Goal: Task Accomplishment & Management: Complete application form

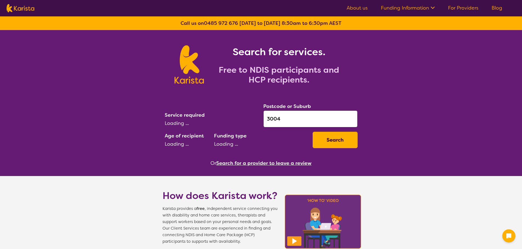
select select "[MEDICAL_DATA]"
select select "AD"
select select "NDIS"
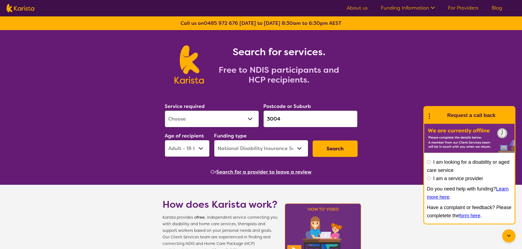
click at [341, 153] on button "Search" at bounding box center [334, 149] width 45 height 16
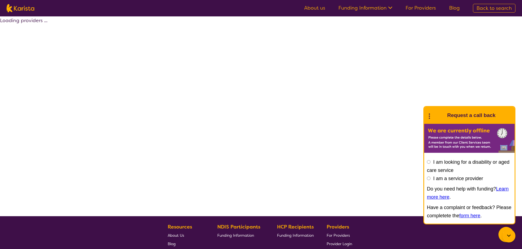
click at [428, 115] on icon at bounding box center [428, 115] width 7 height 8
click at [445, 130] on link "End Conversation" at bounding box center [466, 129] width 82 height 15
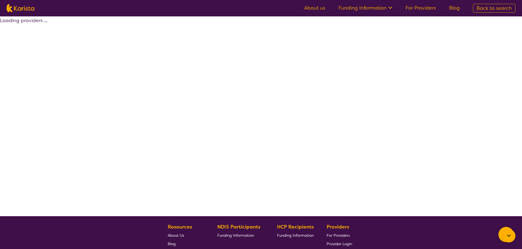
select select "by_score"
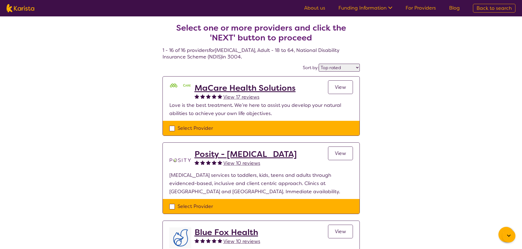
click at [188, 127] on div "Select Provider" at bounding box center [260, 128] width 183 height 8
checkbox input "true"
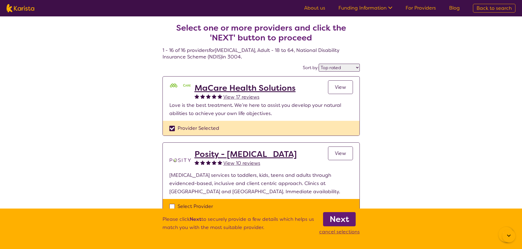
click at [345, 224] on b "Next" at bounding box center [338, 219] width 19 height 11
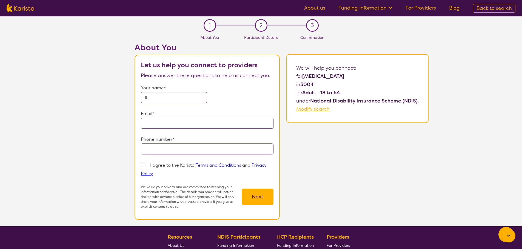
click at [160, 90] on p "Your name*" at bounding box center [207, 88] width 133 height 8
click at [161, 95] on input "text" at bounding box center [174, 97] width 66 height 11
type input "**********"
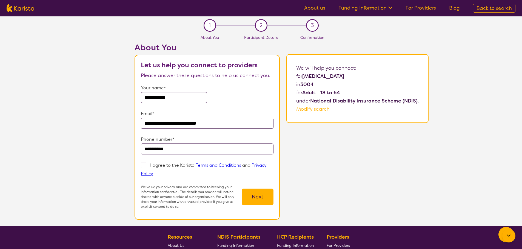
click at [173, 165] on p "I agree to the Karista Terms and Conditions and Privacy Policy" at bounding box center [204, 170] width 126 height 14
click at [157, 172] on input "I agree to the Karista Terms and Conditions and Privacy Policy" at bounding box center [155, 174] width 4 height 4
checkbox input "true"
click at [261, 200] on button "Next" at bounding box center [257, 197] width 32 height 16
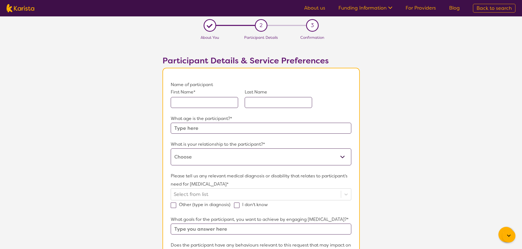
click at [203, 105] on input "text" at bounding box center [204, 102] width 67 height 11
type input "t"
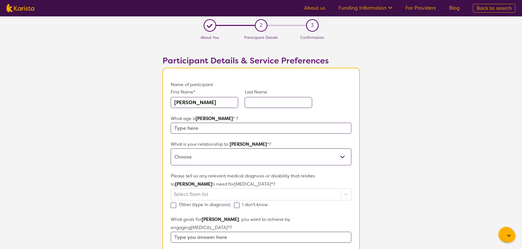
type input "[PERSON_NAME]"
click at [278, 105] on input "text" at bounding box center [278, 102] width 67 height 11
type input "[PERSON_NAME]"
click at [223, 129] on input "text" at bounding box center [261, 128] width 180 height 11
type input "34"
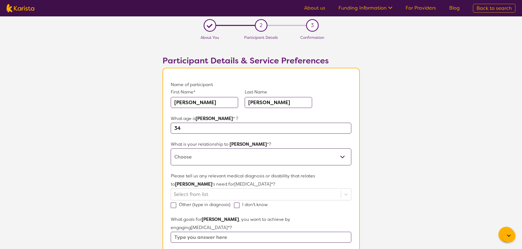
click at [209, 157] on select "This request is for myself I am their parent I am their child I am their spouse…" at bounding box center [261, 157] width 180 height 17
select select "I am their parent"
click at [171, 149] on select "This request is for myself I am their parent I am their child I am their spouse…" at bounding box center [261, 157] width 180 height 17
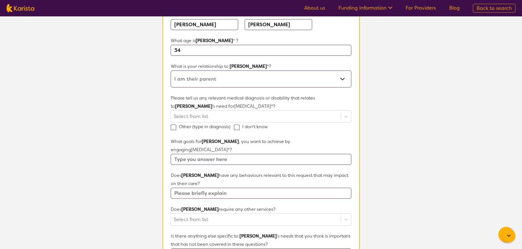
scroll to position [164, 0]
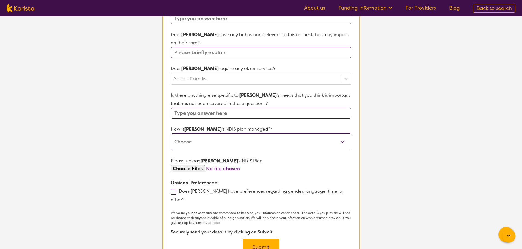
click at [263, 239] on button "Submit" at bounding box center [260, 247] width 37 height 16
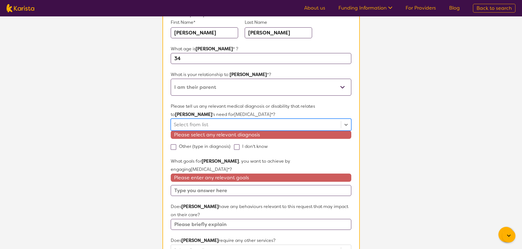
click at [205, 120] on div at bounding box center [256, 124] width 164 height 9
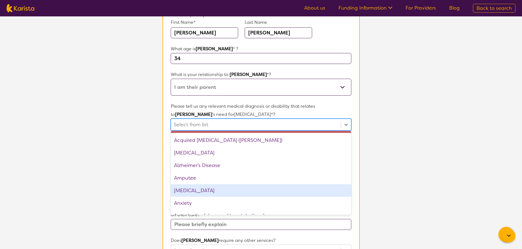
click at [196, 185] on div "[MEDICAL_DATA]" at bounding box center [261, 191] width 180 height 13
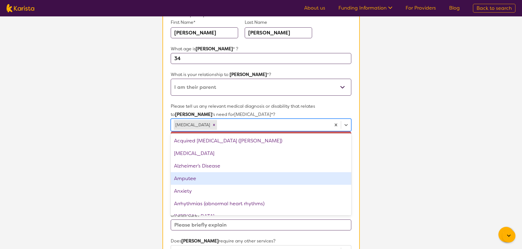
click at [375, 151] on section "L About You 2 Participant Details 3 Confirmation Participant Details & Service …" at bounding box center [261, 208] width 522 height 523
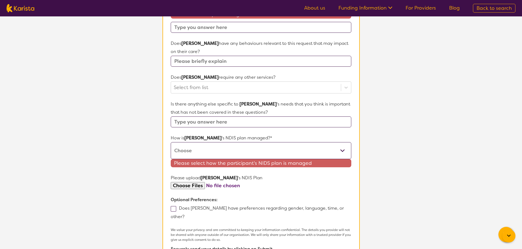
scroll to position [234, 0]
click at [200, 142] on select "Self-managed NDIS plan Managed by a registered plan management provider (not th…" at bounding box center [261, 150] width 180 height 17
select select "Self Managed"
click at [171, 142] on select "Self-managed NDIS plan Managed by a registered plan management provider (not th…" at bounding box center [261, 150] width 180 height 17
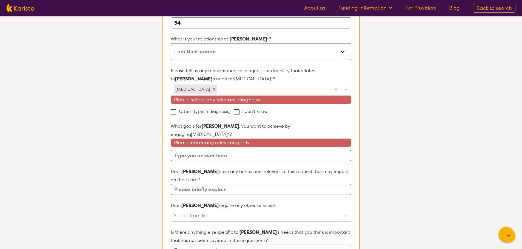
scroll to position [97, 0]
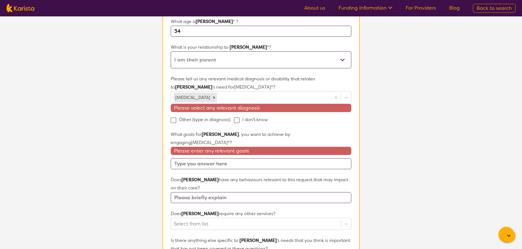
click at [202, 159] on input "text" at bounding box center [261, 164] width 180 height 11
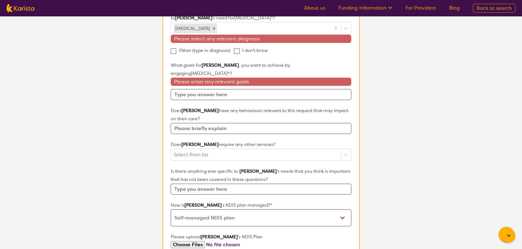
scroll to position [164, 0]
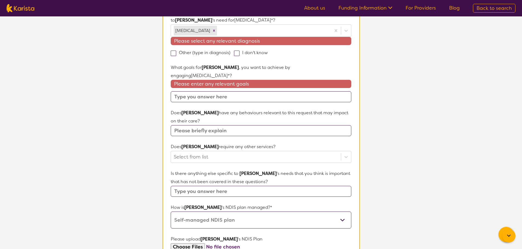
click at [205, 125] on input "text" at bounding box center [261, 130] width 180 height 11
click at [211, 91] on input "text" at bounding box center [261, 96] width 180 height 11
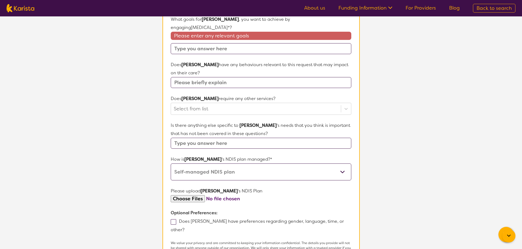
scroll to position [219, 0]
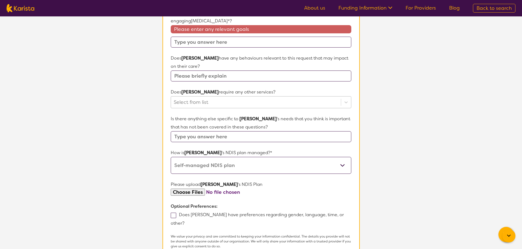
click at [206, 98] on div at bounding box center [256, 102] width 164 height 9
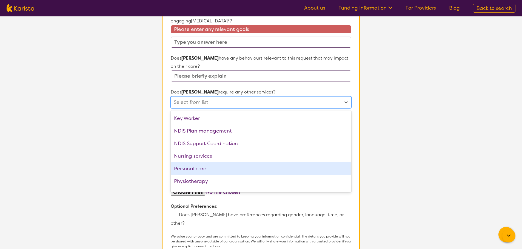
scroll to position [110, 0]
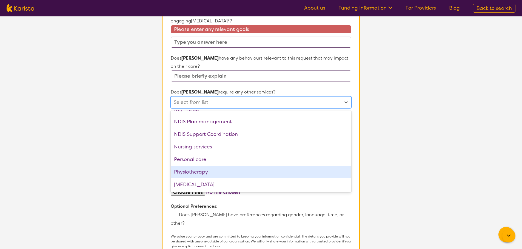
click at [200, 166] on div "Physiotherapy" at bounding box center [261, 172] width 180 height 13
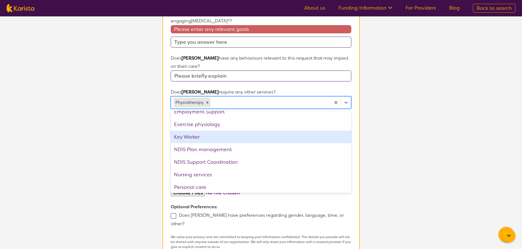
scroll to position [27, 0]
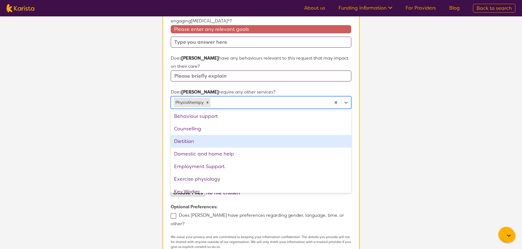
click at [199, 135] on div "Dietitian" at bounding box center [261, 141] width 180 height 13
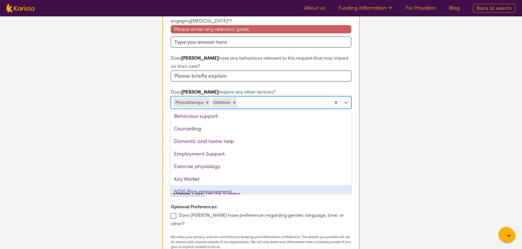
click at [416, 189] on section "L About You 2 Participant Details 3 Confirmation Participant Details & Service …" at bounding box center [261, 54] width 522 height 515
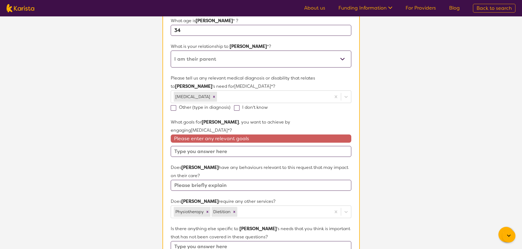
click at [225, 146] on input "text" at bounding box center [261, 151] width 180 height 11
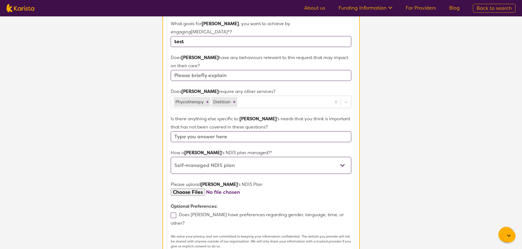
scroll to position [262, 0]
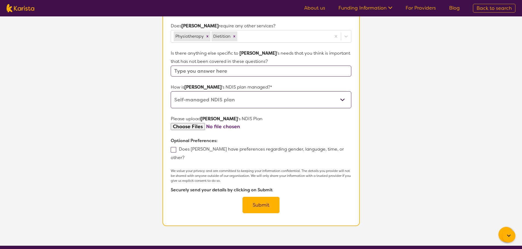
type input "test"
click at [259, 197] on button "Submit" at bounding box center [260, 205] width 37 height 16
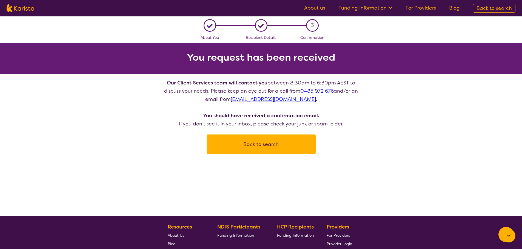
click at [258, 144] on button "Back to search" at bounding box center [261, 144] width 96 height 16
select select "[MEDICAL_DATA]"
select select "AD"
select select "NDIS"
